Goal: Information Seeking & Learning: Find specific fact

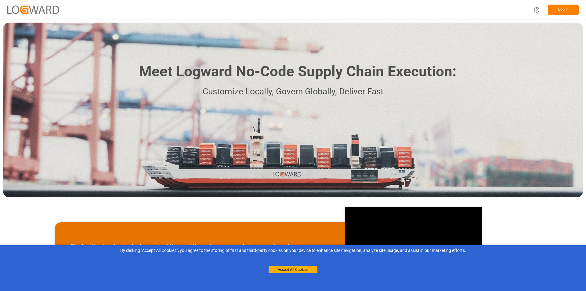
click at [565, 7] on button "Log In" at bounding box center [563, 10] width 31 height 11
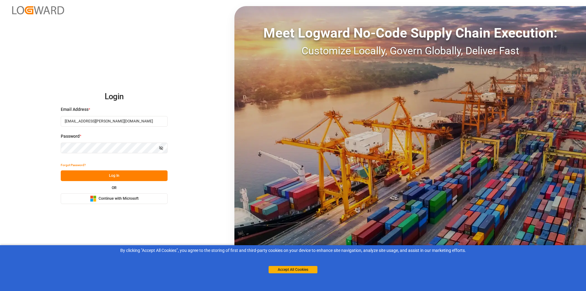
click at [117, 178] on button "Log In" at bounding box center [114, 175] width 107 height 11
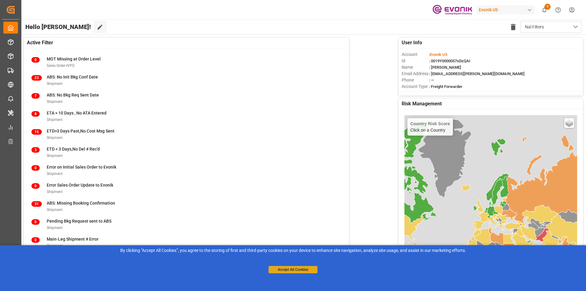
click at [287, 269] on button "Accept All Cookies" at bounding box center [293, 269] width 49 height 7
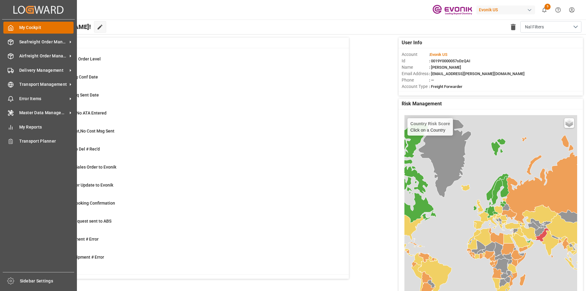
click at [35, 27] on span "My Cockpit" at bounding box center [46, 27] width 55 height 6
click at [31, 44] on span "Seafreight Order Management" at bounding box center [43, 42] width 48 height 6
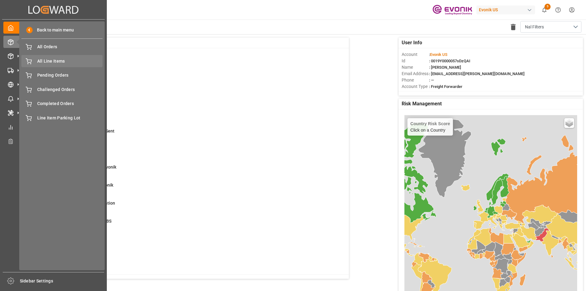
click at [49, 58] on span "All Line Items" at bounding box center [70, 61] width 66 height 6
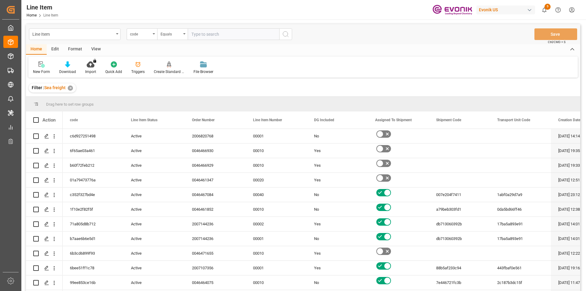
click at [76, 49] on div "Format" at bounding box center [74, 49] width 23 height 10
click at [45, 71] on div "Filter Rows" at bounding box center [42, 71] width 18 height 5
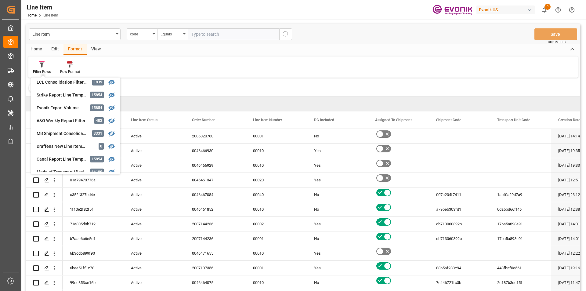
scroll to position [66, 0]
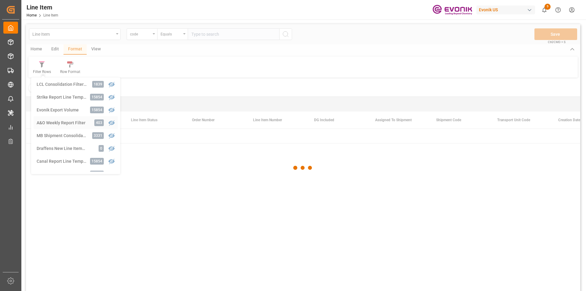
click at [63, 124] on div "Line Item code Equals Save Ctrl/CMD + S Home Edit Format View Filter Rows Produ…" at bounding box center [303, 165] width 554 height 283
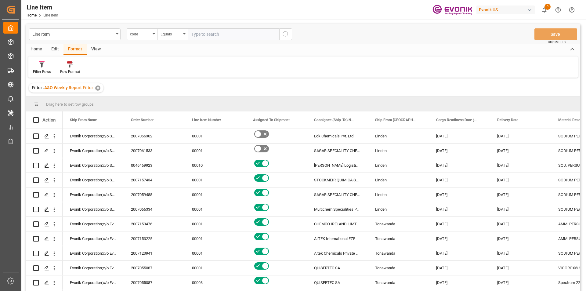
click at [37, 47] on div "Home" at bounding box center [36, 49] width 21 height 10
click at [68, 67] on icon at bounding box center [67, 64] width 5 height 6
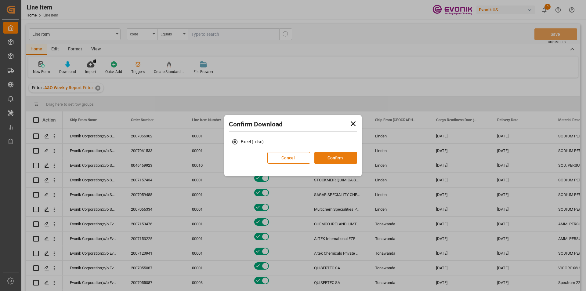
click at [336, 161] on button "Confirm" at bounding box center [335, 158] width 43 height 12
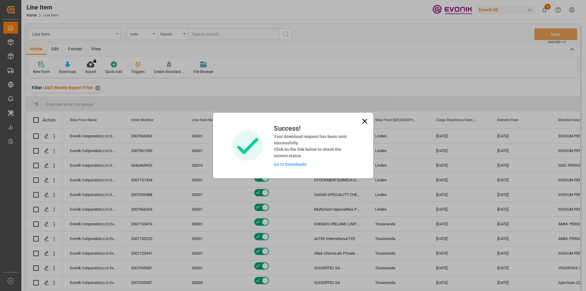
click at [364, 123] on icon at bounding box center [364, 121] width 9 height 9
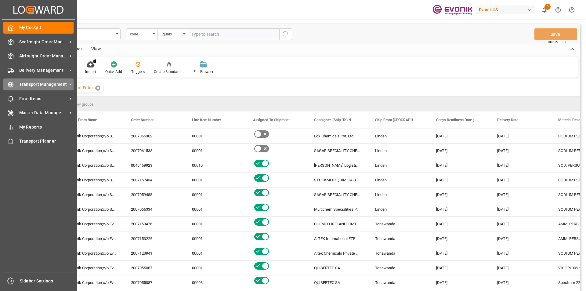
click at [40, 87] on span "Transport Management" at bounding box center [43, 84] width 48 height 6
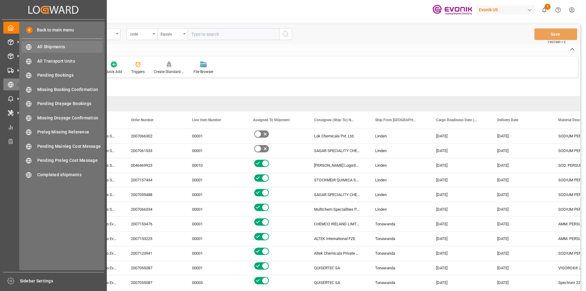
click at [56, 45] on span "All Shipments" at bounding box center [70, 47] width 66 height 6
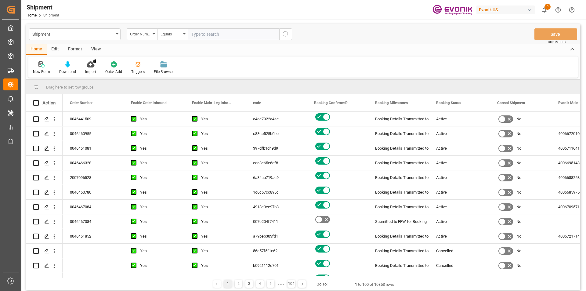
click at [70, 49] on div "Format" at bounding box center [74, 49] width 23 height 10
click at [43, 63] on icon at bounding box center [42, 65] width 4 height 5
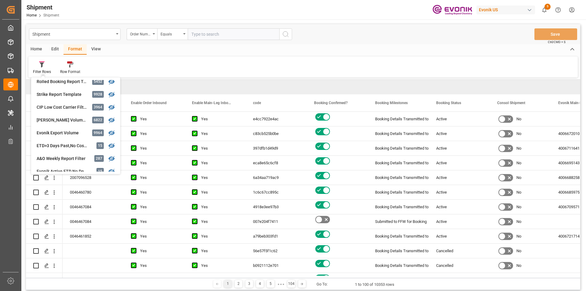
scroll to position [183, 0]
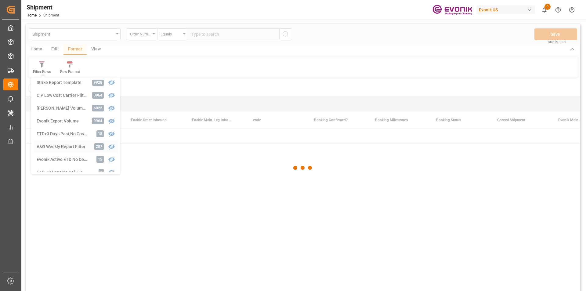
click at [61, 146] on div "Shipment Order Number Equals Save Ctrl/CMD + S Home Edit Format View Filter Row…" at bounding box center [303, 165] width 554 height 283
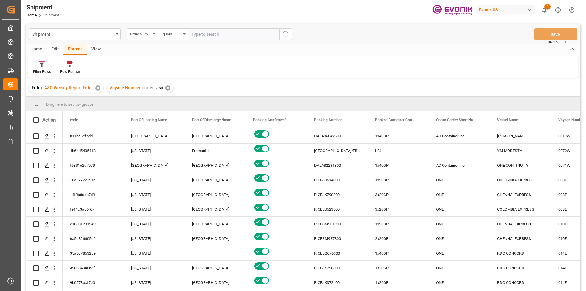
click at [39, 49] on div "Home" at bounding box center [36, 49] width 21 height 10
click at [67, 68] on div "Download" at bounding box center [68, 67] width 26 height 13
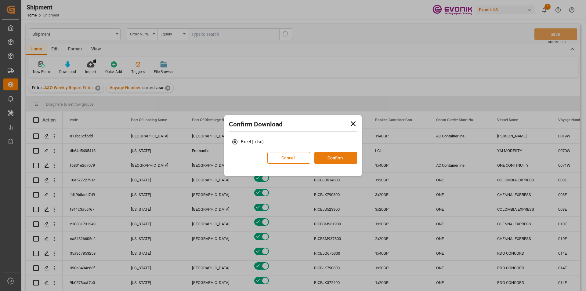
click at [343, 158] on button "Confirm" at bounding box center [335, 158] width 43 height 12
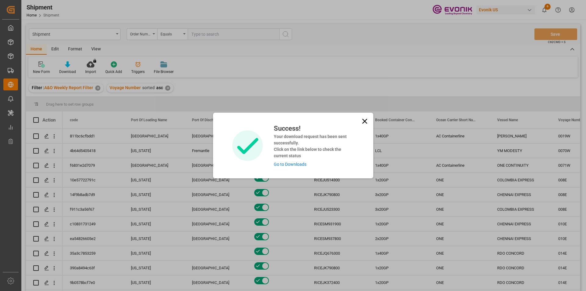
click at [289, 164] on link "Go to Downloads" at bounding box center [290, 164] width 33 height 5
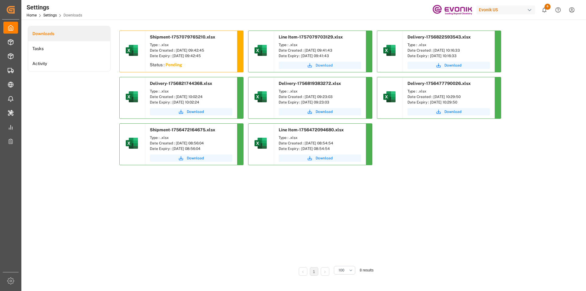
click at [323, 65] on span "Download" at bounding box center [324, 65] width 17 height 5
click at [190, 66] on span "Download" at bounding box center [195, 65] width 17 height 5
click at [323, 65] on span "Download" at bounding box center [324, 65] width 17 height 5
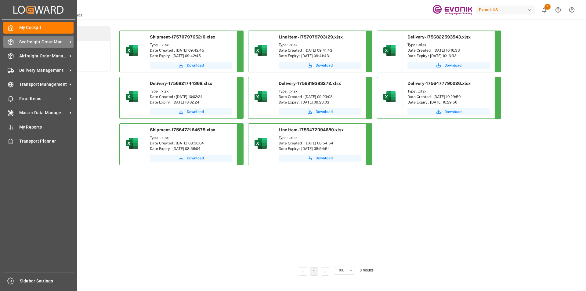
click at [39, 42] on span "Seafreight Order Management" at bounding box center [43, 42] width 48 height 6
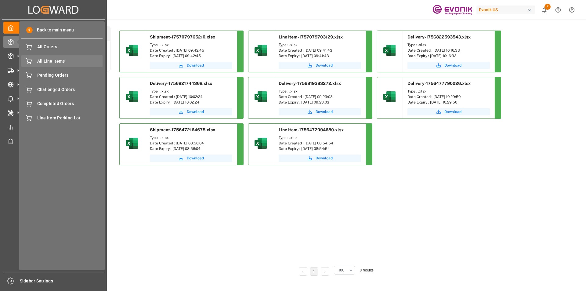
click at [58, 59] on span "All Line Items" at bounding box center [70, 61] width 66 height 6
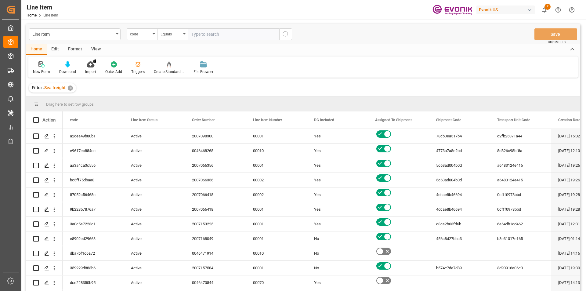
click at [77, 50] on div "Format" at bounding box center [74, 49] width 23 height 10
click at [40, 66] on icon at bounding box center [41, 64] width 5 height 6
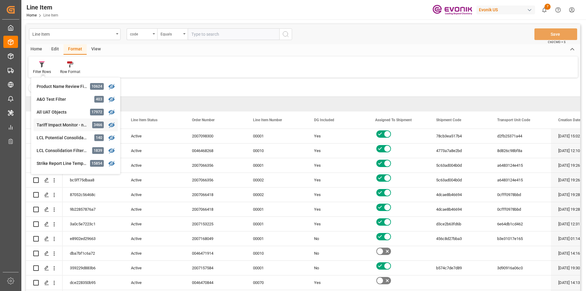
scroll to position [61, 0]
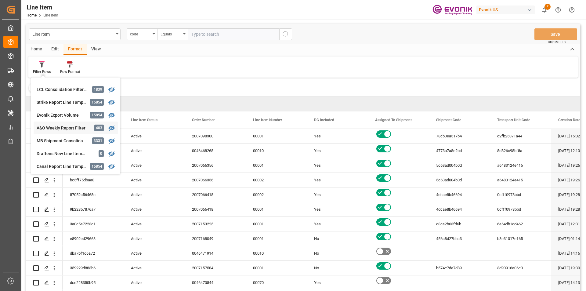
click at [66, 125] on div "Line Item code Equals Save Ctrl/CMD + S Home Edit Format View Filter Rows Produ…" at bounding box center [303, 165] width 554 height 283
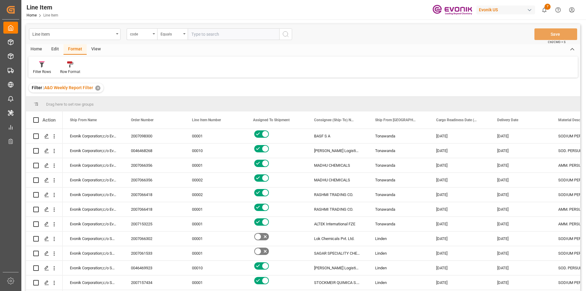
click at [37, 49] on div "Home" at bounding box center [36, 49] width 21 height 10
click at [69, 67] on icon at bounding box center [67, 64] width 5 height 6
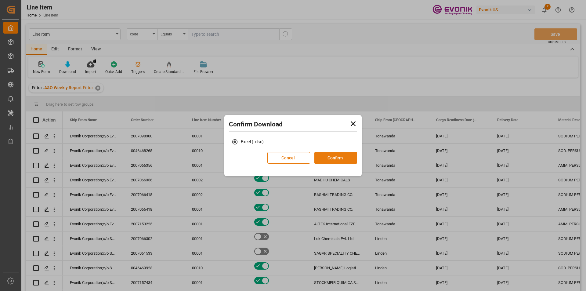
click at [342, 155] on button "Confirm" at bounding box center [335, 158] width 43 height 12
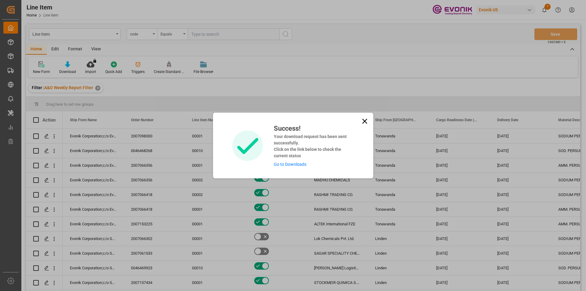
click at [365, 122] on icon at bounding box center [364, 121] width 9 height 9
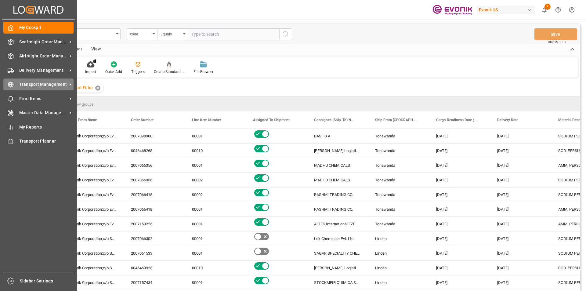
click at [39, 84] on span "Transport Management" at bounding box center [43, 84] width 48 height 6
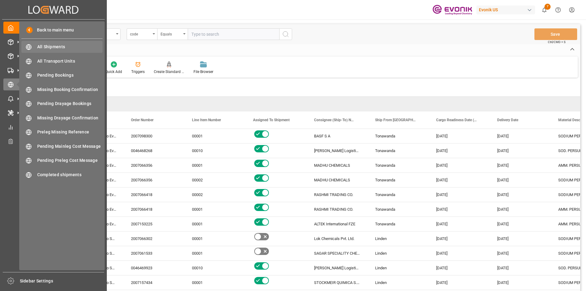
click at [54, 44] on span "All Shipments" at bounding box center [70, 47] width 66 height 6
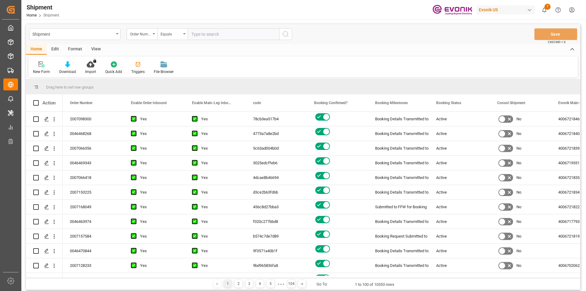
click at [79, 49] on div "Format" at bounding box center [74, 49] width 23 height 10
click at [49, 66] on div at bounding box center [42, 64] width 18 height 6
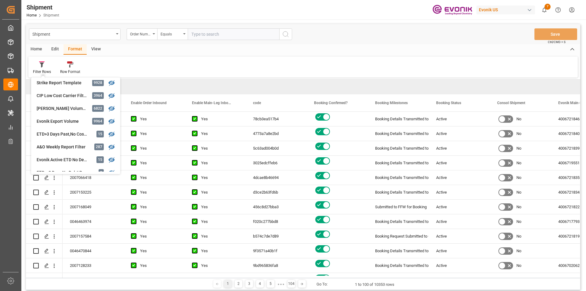
scroll to position [214, 0]
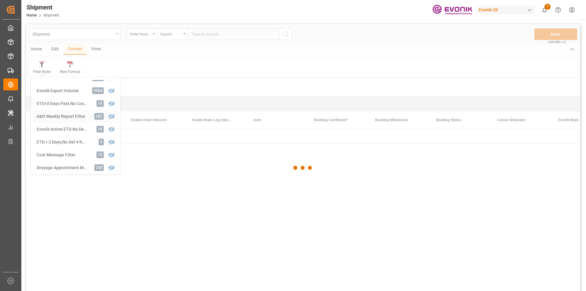
click at [66, 117] on div "Shipment Order Number Equals Save Ctrl/CMD + S Home Edit Format View Filter Row…" at bounding box center [303, 165] width 554 height 283
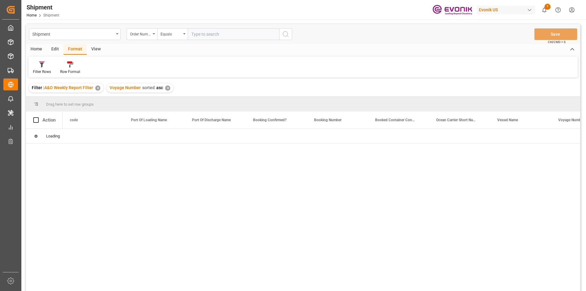
click at [37, 52] on div "Home" at bounding box center [36, 49] width 21 height 10
click at [67, 67] on icon at bounding box center [67, 64] width 5 height 6
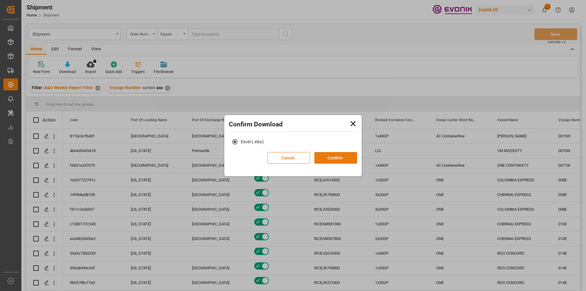
click at [324, 157] on button "Confirm" at bounding box center [335, 158] width 43 height 12
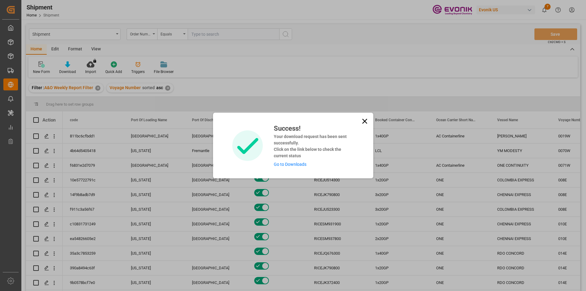
click at [280, 164] on link "Go to Downloads" at bounding box center [290, 164] width 33 height 5
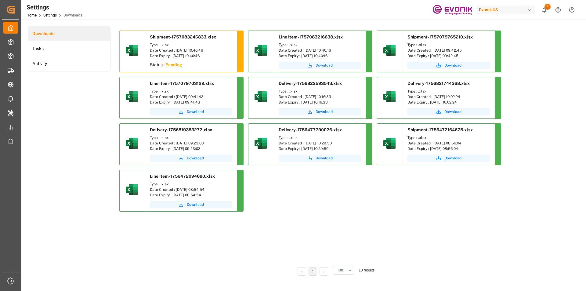
click at [318, 66] on span "Download" at bounding box center [324, 65] width 17 height 5
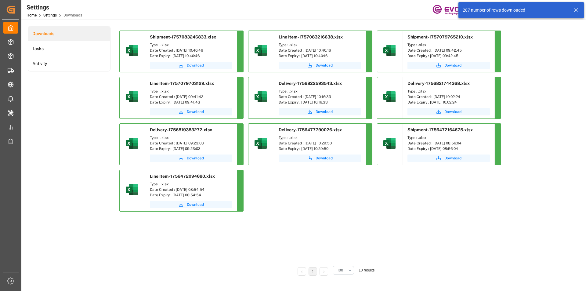
click at [191, 66] on span "Download" at bounding box center [195, 65] width 17 height 5
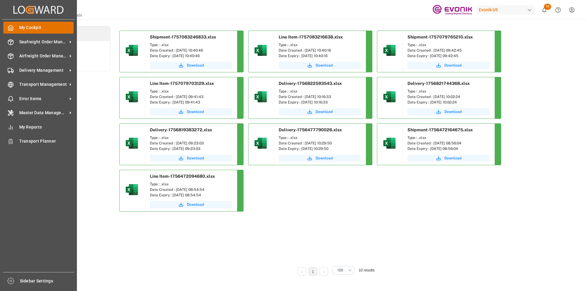
click at [28, 26] on span "My Cockpit" at bounding box center [46, 27] width 55 height 6
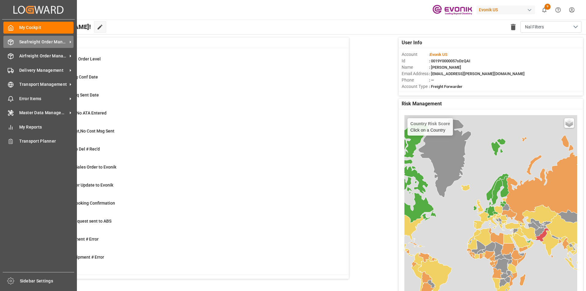
click at [42, 41] on span "Seafreight Order Management" at bounding box center [43, 42] width 48 height 6
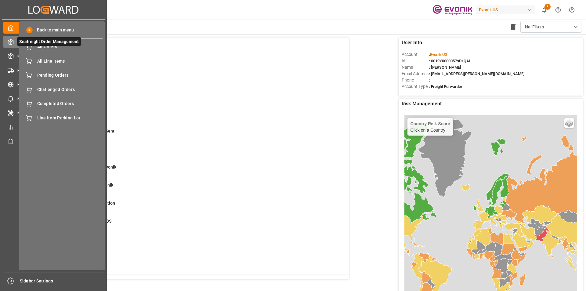
click at [54, 45] on span "Seafreight Order Management" at bounding box center [49, 41] width 64 height 9
click at [42, 48] on span "All Orders" at bounding box center [70, 47] width 66 height 6
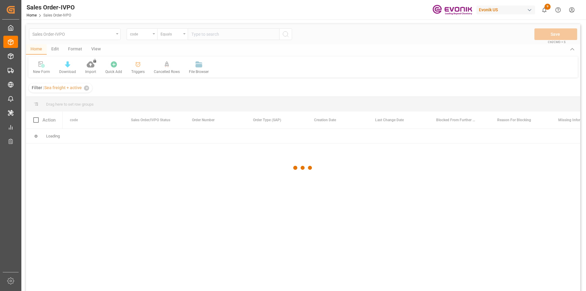
click at [136, 34] on div at bounding box center [303, 167] width 554 height 287
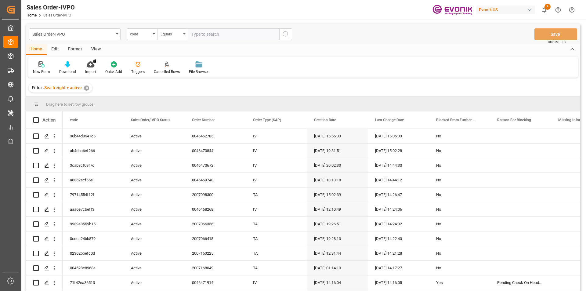
click at [136, 34] on div "code" at bounding box center [140, 33] width 21 height 7
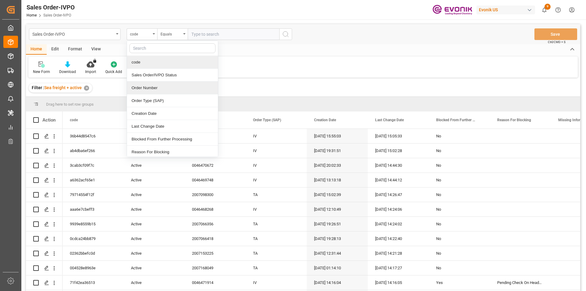
click at [158, 83] on div "Order Number" at bounding box center [172, 87] width 91 height 13
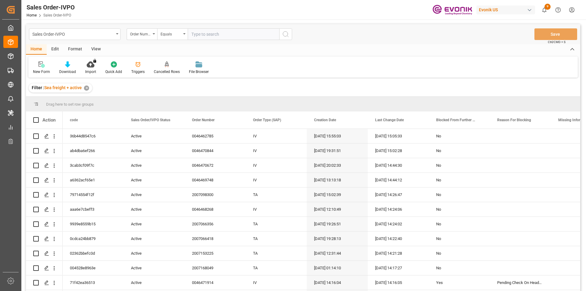
click at [208, 34] on input "text" at bounding box center [234, 34] width 92 height 12
paste input "2007066397"
type input "2007066397"
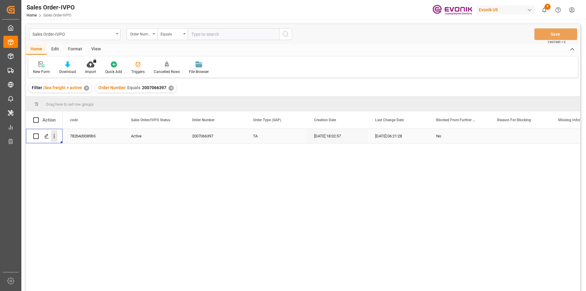
click at [52, 134] on icon "open menu" at bounding box center [54, 136] width 6 height 6
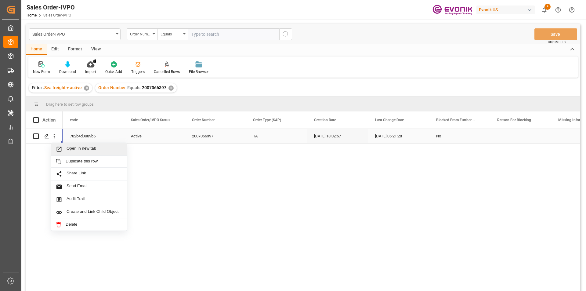
click at [86, 150] on span "Open in new tab" at bounding box center [95, 149] width 56 height 6
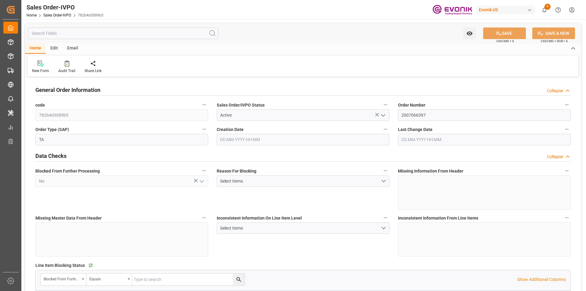
type input "AEJEA"
type input "0"
type input "1"
type input "2"
type input "1"
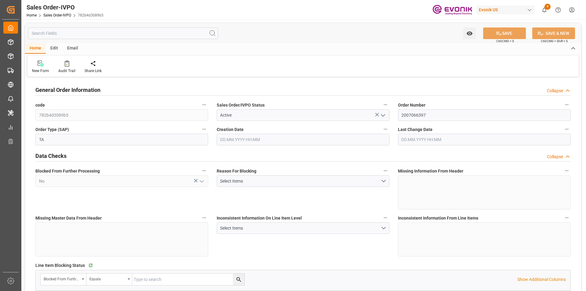
type input "19801.04"
type input "17.8516"
type input "17000"
type input "30"
type input "[DATE] 18:02"
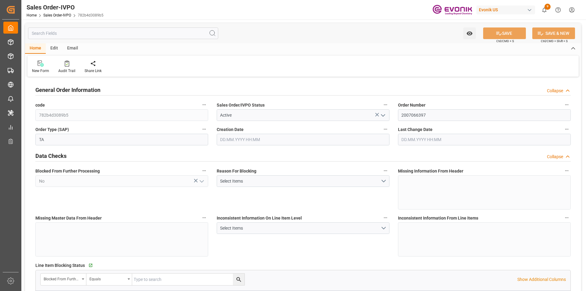
type input "[DATE] 06:21"
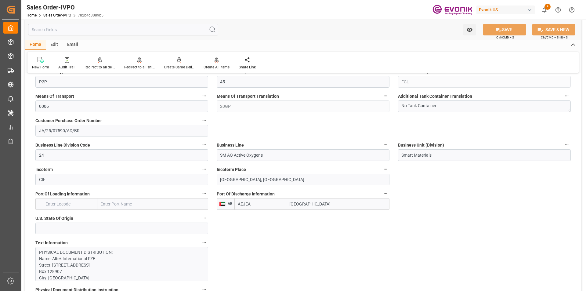
scroll to position [458, 0]
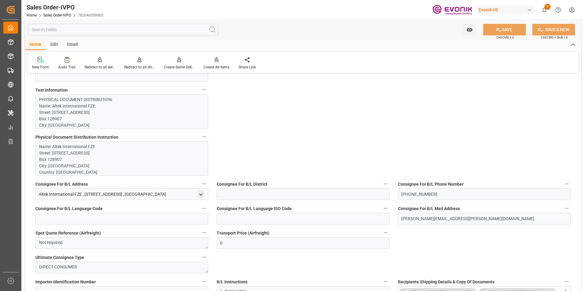
click at [86, 153] on p "Name: [GEOGRAPHIC_DATA]: [STREET_ADDRESS] Zip: none CONTACT: [PERSON_NAME] EMAI…" at bounding box center [119, 200] width 161 height 115
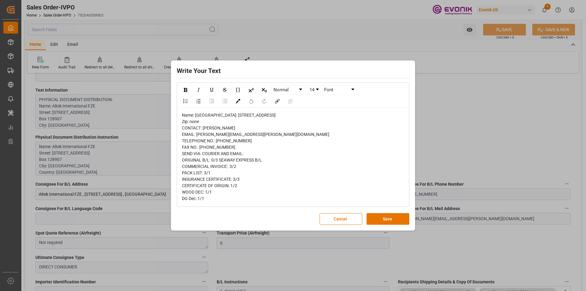
click at [234, 142] on span "Name: [GEOGRAPHIC_DATA]: [STREET_ADDRESS] Zip: none CONTACT: [PERSON_NAME] EMAI…" at bounding box center [255, 157] width 147 height 88
drag, startPoint x: 256, startPoint y: 140, endPoint x: 204, endPoint y: 142, distance: 52.2
click at [204, 142] on div "Name: Altek International FZE Street: Office #1701, 17th Floor, Exchange Tower,…" at bounding box center [293, 157] width 222 height 90
copy span "Mohiuddin Ahmed Quraishi"
click at [250, 118] on div "Name: Altek International FZE Street: Office #1701, 17th Floor, Exchange Tower,…" at bounding box center [293, 157] width 222 height 90
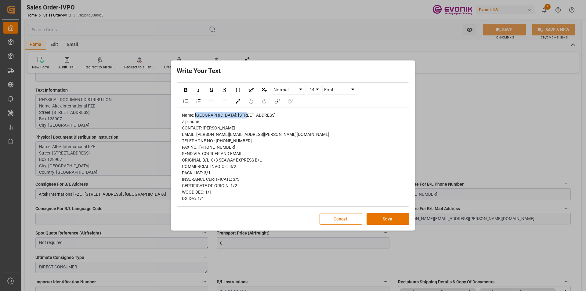
drag, startPoint x: 242, startPoint y: 101, endPoint x: 197, endPoint y: 101, distance: 45.8
click at [197, 112] on div "Name: Altek International FZE Street: Office #1701, 17th Floor, Exchange Tower,…" at bounding box center [293, 157] width 222 height 90
copy span "Altek International FZE"
click at [232, 116] on div "Name: Altek International FZE Street: Office #1701, 17th Floor, Exchange Tower,…" at bounding box center [293, 157] width 222 height 90
click at [194, 113] on span "Name: Altek International FZE Street: Office #1701, 17th Floor, Exchange Tower,…" at bounding box center [255, 157] width 147 height 88
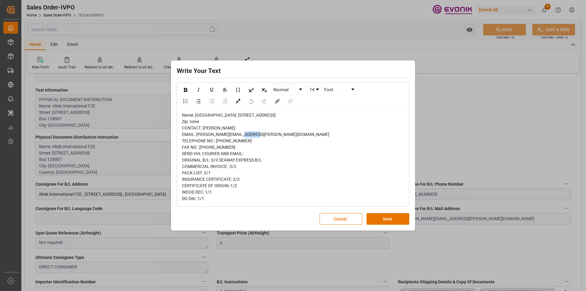
click at [194, 113] on span "Name: Altek International FZE Street: Office #1701, 17th Floor, Exchange Tower,…" at bounding box center [255, 157] width 147 height 88
copy span "128907"
click at [265, 113] on div "Name: Altek International FZE Street: Office #1701, 17th Floor, Exchange Tower,…" at bounding box center [293, 157] width 222 height 90
drag, startPoint x: 209, startPoint y: 114, endPoint x: 276, endPoint y: 107, distance: 67.4
click at [276, 112] on div "Name: Altek International FZE Street: Office #1701, 17th Floor, Exchange Tower,…" at bounding box center [293, 157] width 222 height 90
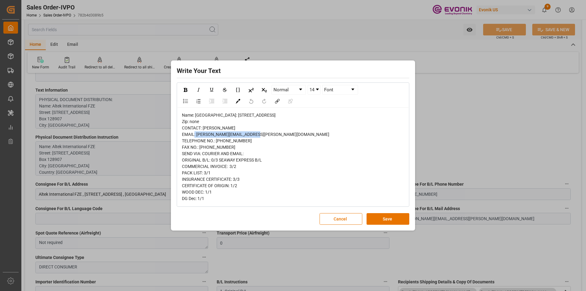
copy span "Business Bay, P.O Box 128907"
click at [271, 113] on span "Name: Altek International FZE Street: Office #1701, 17th Floor, Exchange Tower,…" at bounding box center [255, 157] width 147 height 88
drag, startPoint x: 273, startPoint y: 108, endPoint x: 208, endPoint y: 109, distance: 65.3
click at [208, 113] on span "Name: Altek International FZE Street: Office #1701, 17th Floor, Exchange Tower,…" at bounding box center [255, 157] width 147 height 88
copy span "#1701, 17th Floor, Exchange Tower"
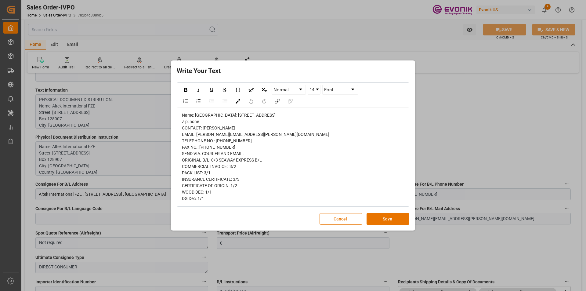
click at [201, 113] on span "Name: Altek International FZE Street: Office #1701, 17th Floor, Exchange Tower,…" at bounding box center [255, 157] width 147 height 88
copy span "Office"
drag, startPoint x: 234, startPoint y: 158, endPoint x: 210, endPoint y: 160, distance: 24.2
click at [210, 160] on div "Name: Altek International FZE Street: Office #1701, 17th Floor, Exchange Tower,…" at bounding box center [293, 157] width 222 height 90
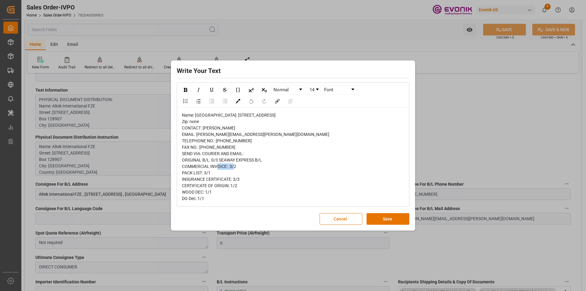
copy span "4396 1915"
click at [194, 122] on span "Name: Altek International FZE Street: Office #1701, 17th Floor, Exchange Tower,…" at bounding box center [255, 157] width 147 height 88
click at [195, 122] on span "Name: Altek International FZE Street: Office #1701, 17th Floor, Exchange Tower,…" at bounding box center [255, 157] width 147 height 88
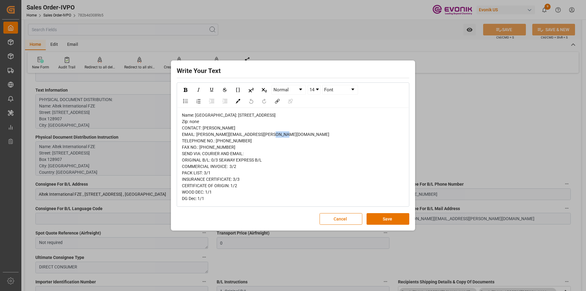
copy span "Dubai"
drag, startPoint x: 253, startPoint y: 145, endPoint x: 197, endPoint y: 148, distance: 55.9
click at [197, 148] on div "Name: Altek International FZE Street: Office #1701, 17th Floor, Exchange Tower,…" at bounding box center [293, 157] width 222 height 90
copy span "mohiuddin.ahmed@altek.ae"
click at [336, 225] on button "Cancel" at bounding box center [341, 219] width 43 height 12
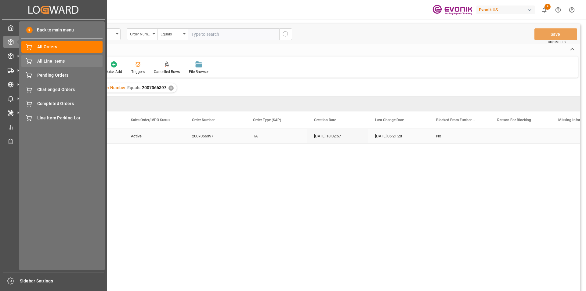
click at [52, 60] on span "All Line Items" at bounding box center [70, 61] width 66 height 6
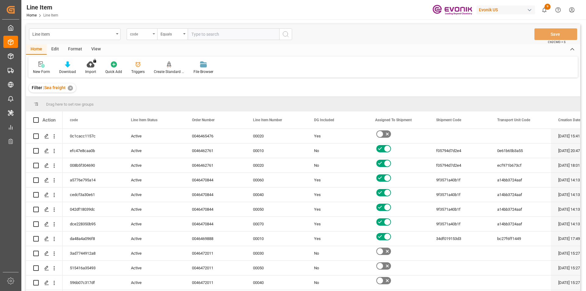
click at [153, 36] on div "code" at bounding box center [142, 34] width 31 height 12
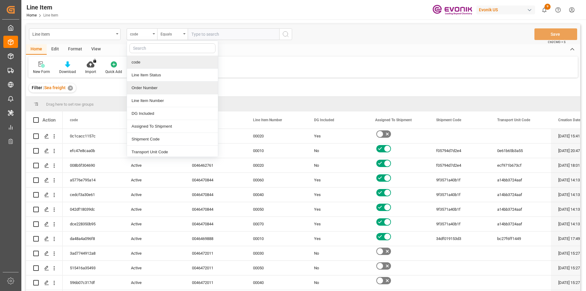
click at [158, 84] on div "Order Number" at bounding box center [172, 87] width 91 height 13
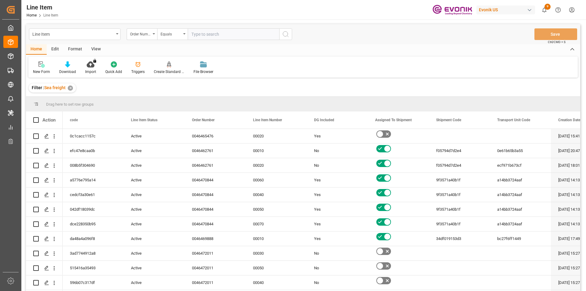
click at [215, 34] on input "text" at bounding box center [234, 34] width 92 height 12
paste input "2007168049"
type input "2007168049"
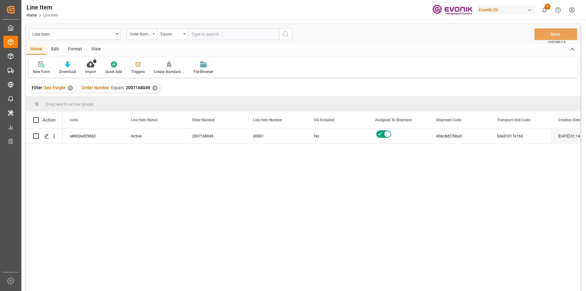
click at [98, 49] on div "View" at bounding box center [96, 49] width 19 height 10
click at [67, 69] on div "Standard Templates" at bounding box center [69, 71] width 31 height 5
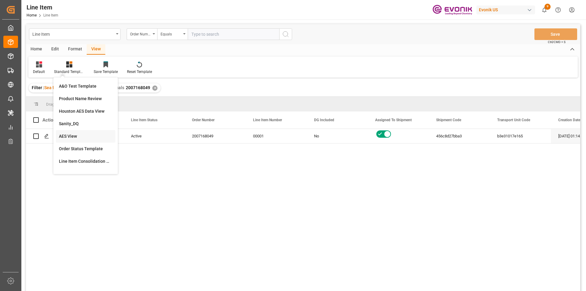
click at [85, 134] on div "AES View" at bounding box center [85, 136] width 53 height 6
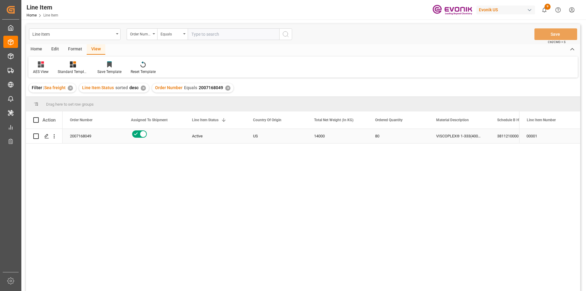
click at [57, 136] on div "Press SPACE to select this row." at bounding box center [54, 136] width 16 height 12
click at [330, 132] on div "14000" at bounding box center [337, 136] width 61 height 14
click at [505, 131] on div "3811210000" at bounding box center [520, 136] width 61 height 14
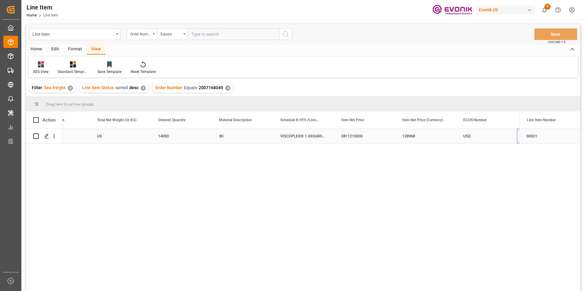
scroll to position [0, 217]
click at [355, 134] on div "128968" at bounding box center [364, 136] width 61 height 14
click at [449, 136] on div "USD" at bounding box center [425, 136] width 61 height 14
click at [53, 135] on icon "open menu" at bounding box center [54, 136] width 6 height 6
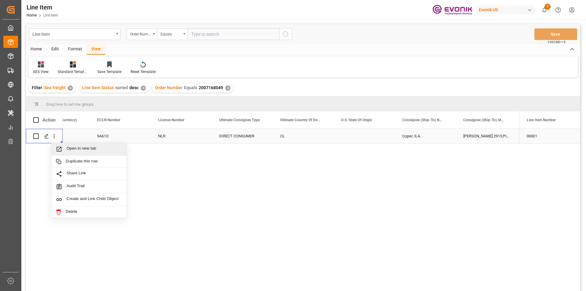
click at [95, 150] on span "Open in new tab" at bounding box center [95, 149] width 56 height 6
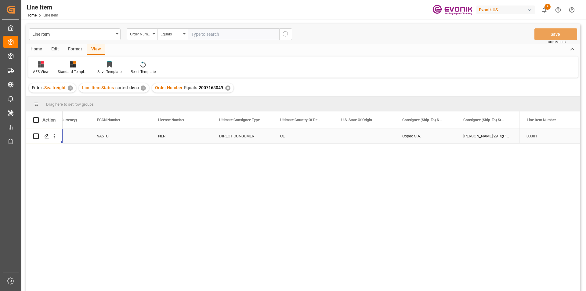
click at [228, 87] on div "✕" at bounding box center [227, 87] width 5 height 5
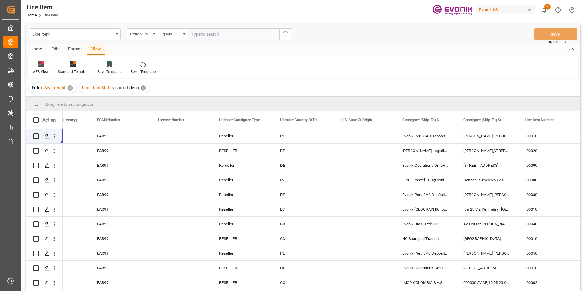
click at [209, 35] on input "text" at bounding box center [234, 34] width 92 height 12
paste input "2006954428"
type input "2006954428"
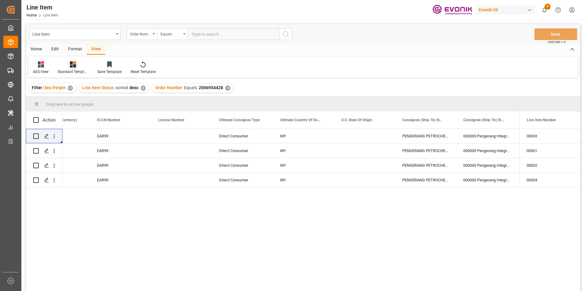
click at [77, 67] on div at bounding box center [73, 64] width 31 height 6
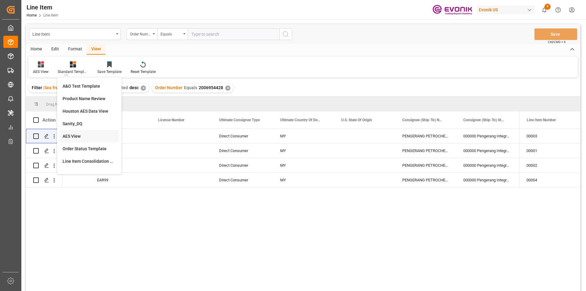
click at [89, 135] on div "AES View" at bounding box center [89, 136] width 53 height 6
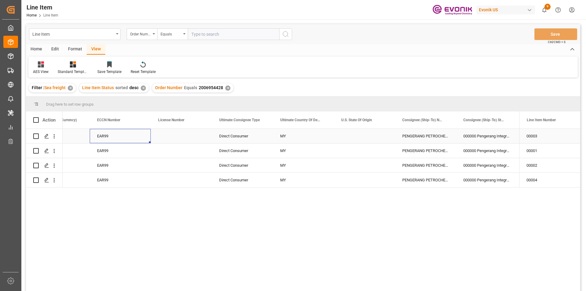
click at [105, 136] on div "EAR99" at bounding box center [120, 136] width 46 height 14
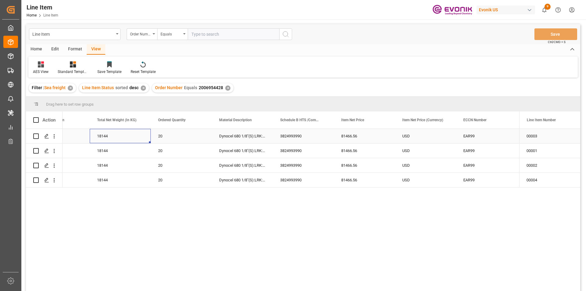
scroll to position [0, 183]
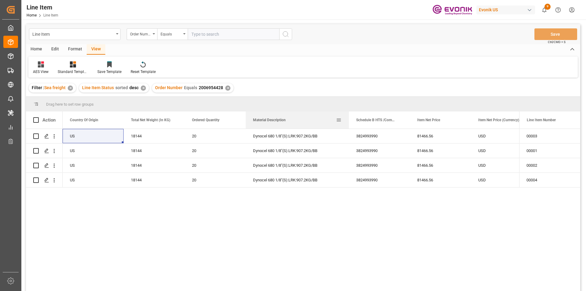
drag, startPoint x: 305, startPoint y: 116, endPoint x: 348, endPoint y: 117, distance: 42.1
click at [348, 117] on div at bounding box center [349, 119] width 2 height 17
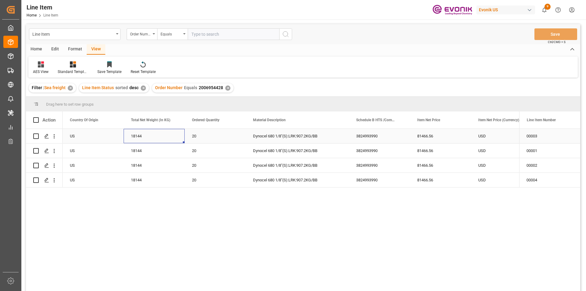
click at [152, 134] on div "18144" at bounding box center [154, 136] width 61 height 14
click at [422, 136] on div "81466.56" at bounding box center [440, 136] width 61 height 14
click at [432, 149] on div "81466.56" at bounding box center [440, 150] width 61 height 14
click at [146, 155] on div "18144" at bounding box center [154, 150] width 61 height 14
click at [153, 150] on div "18144" at bounding box center [154, 150] width 61 height 14
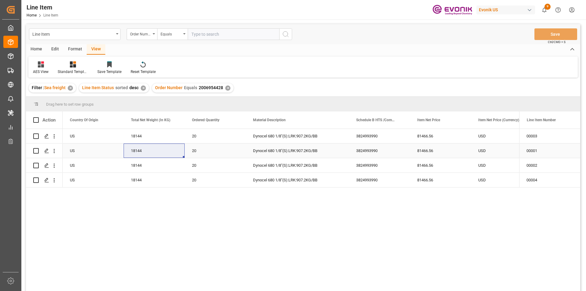
click at [430, 156] on div "81466.56" at bounding box center [440, 150] width 61 height 14
click at [435, 146] on div "81466.56" at bounding box center [440, 150] width 61 height 14
click at [123, 180] on div "US" at bounding box center [93, 180] width 61 height 14
click at [154, 180] on div "18144" at bounding box center [154, 180] width 61 height 14
click at [418, 163] on div "81466.56" at bounding box center [440, 165] width 61 height 14
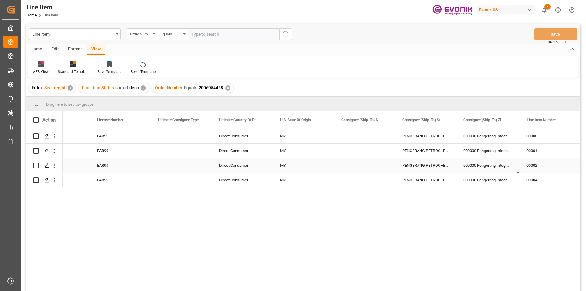
scroll to position [0, 686]
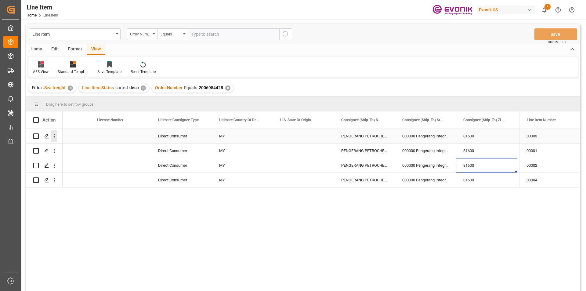
click at [57, 137] on icon "open menu" at bounding box center [54, 136] width 6 height 6
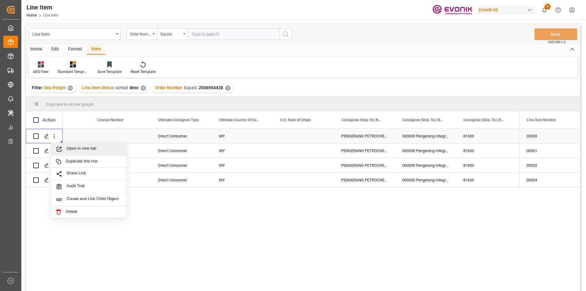
click at [79, 149] on span "Open in new tab" at bounding box center [95, 149] width 56 height 6
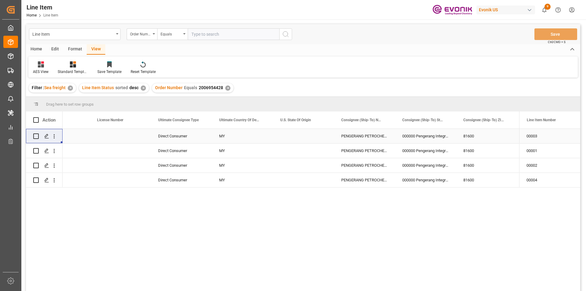
click at [225, 87] on div "✕" at bounding box center [227, 87] width 5 height 5
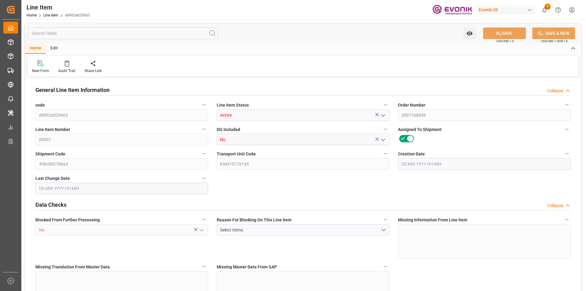
type input "20"
type input "15280"
type input "14000"
type input "26.4204"
type input "80"
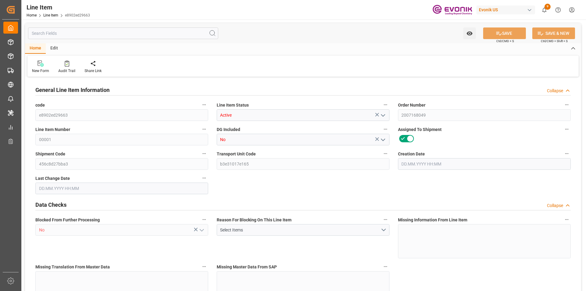
type input "128968"
type input "80"
type input "14000"
type input "15280"
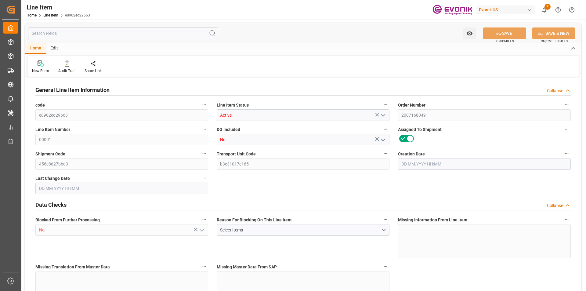
type input "16200"
type input "14000"
type input "26.4204"
type input "26420.4"
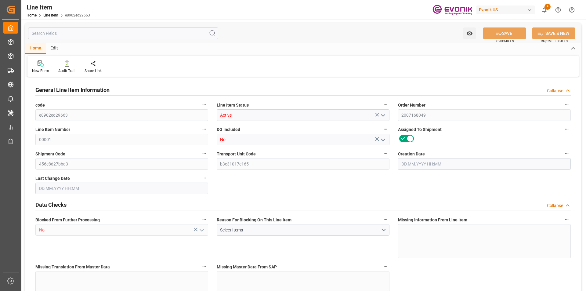
type input "80"
type input "15280"
type input "14000"
type input "26.4204"
type input "[DATE] 01:14"
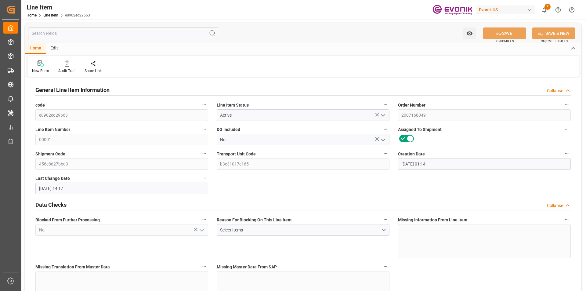
type input "[DATE] 14:17"
type input "[DATE]"
click at [78, 30] on input "text" at bounding box center [123, 33] width 190 height 12
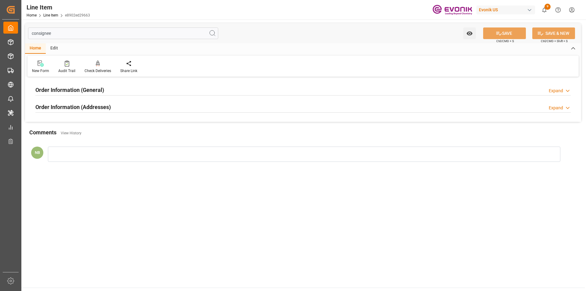
type input "consignee"
click at [110, 103] on h2 "Order Information (Addresses)" at bounding box center [72, 107] width 75 height 8
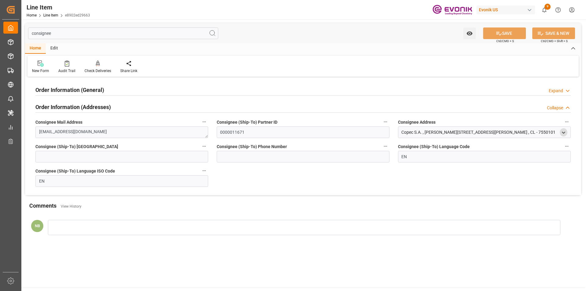
click at [566, 131] on div "open menu" at bounding box center [564, 132] width 8 height 8
click at [565, 133] on icon "open menu" at bounding box center [563, 132] width 5 height 5
click at [95, 91] on h2 "Order Information (General)" at bounding box center [69, 90] width 69 height 8
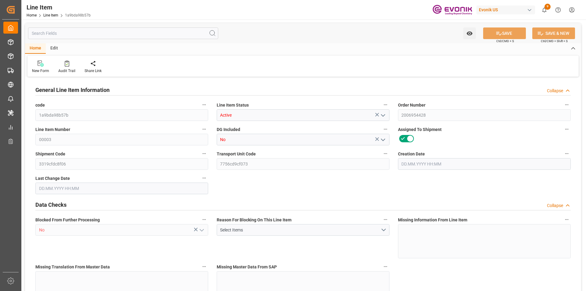
type input "20"
type input "18189.36"
type input "18144"
type input "38.0704"
type input "20"
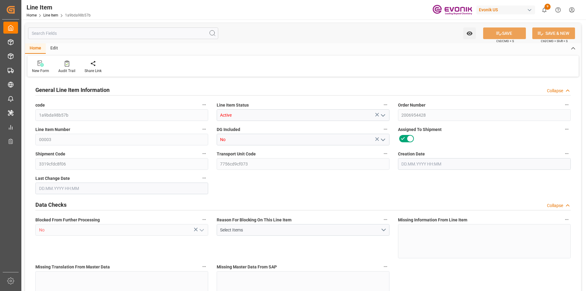
type input "81466.56"
type input "20"
type input "18144"
type input "18189.36"
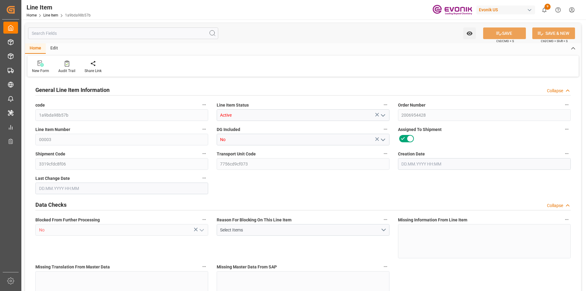
type input "18687.36"
type input "18144"
type input "38.0704"
type input "38070.42"
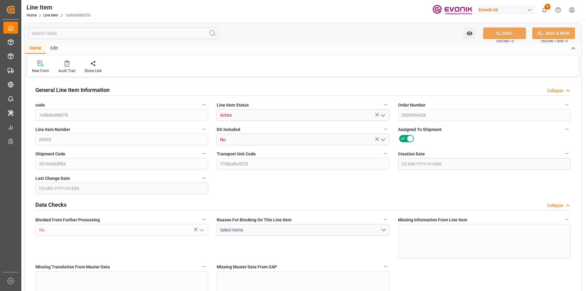
type input "0"
type input "[DATE] 22:00"
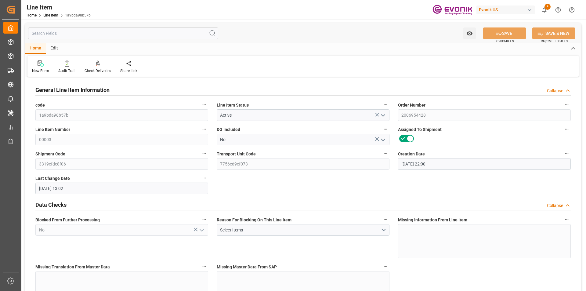
type input "[DATE] 13:02"
type input "[DATE]"
click at [74, 34] on input "text" at bounding box center [123, 33] width 190 height 12
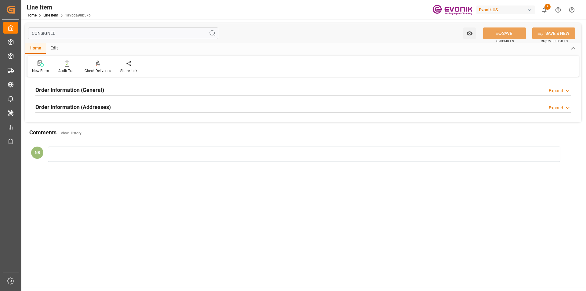
type input "CONSIGNEE"
click at [186, 104] on div "Order Information (Addresses) Expand" at bounding box center [302, 107] width 535 height 12
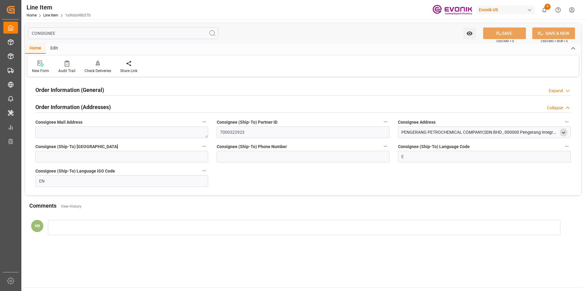
click at [561, 134] on icon "open menu" at bounding box center [563, 132] width 5 height 5
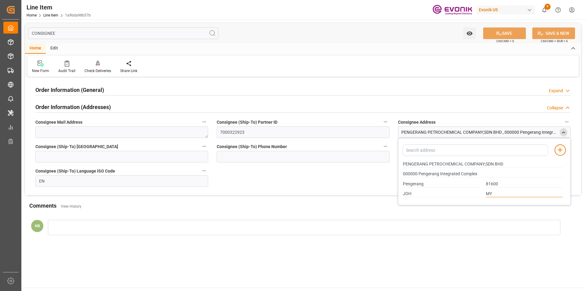
drag, startPoint x: 495, startPoint y: 194, endPoint x: 485, endPoint y: 194, distance: 10.1
click at [485, 194] on div "MY" at bounding box center [524, 194] width 83 height 10
drag, startPoint x: 462, startPoint y: 162, endPoint x: 396, endPoint y: 160, distance: 66.6
click at [396, 160] on div "Order Information (General) Expand Ultimate Consignee Type Direct Consumer Cons…" at bounding box center [303, 136] width 556 height 117
click at [90, 88] on h2 "Order Information (General)" at bounding box center [69, 90] width 69 height 8
